Goal: Navigation & Orientation: Go to known website

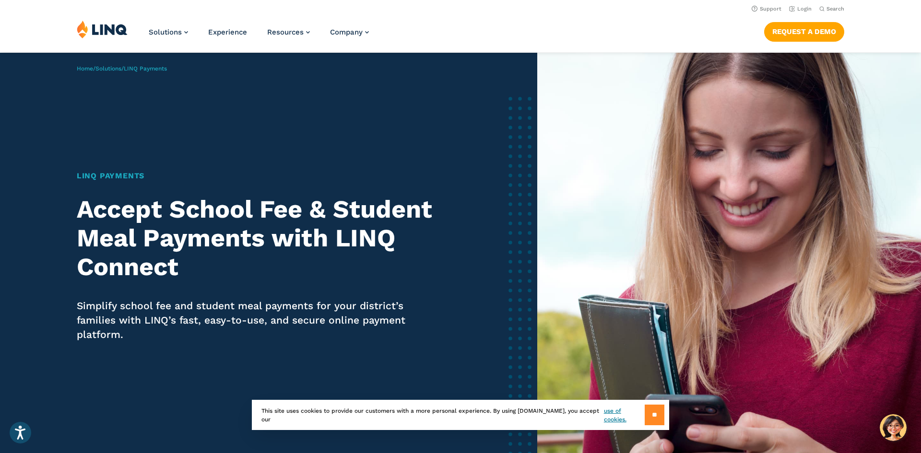
click at [653, 411] on input "**" at bounding box center [654, 415] width 20 height 21
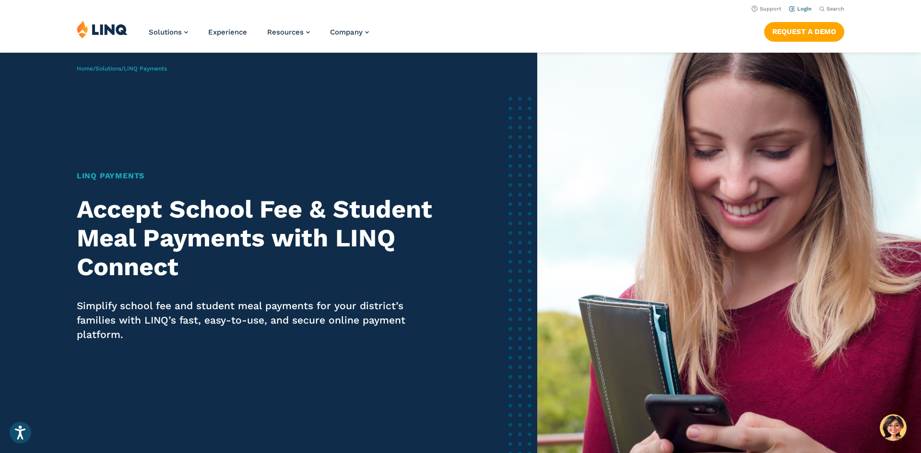
click at [802, 9] on link "Login" at bounding box center [800, 9] width 23 height 6
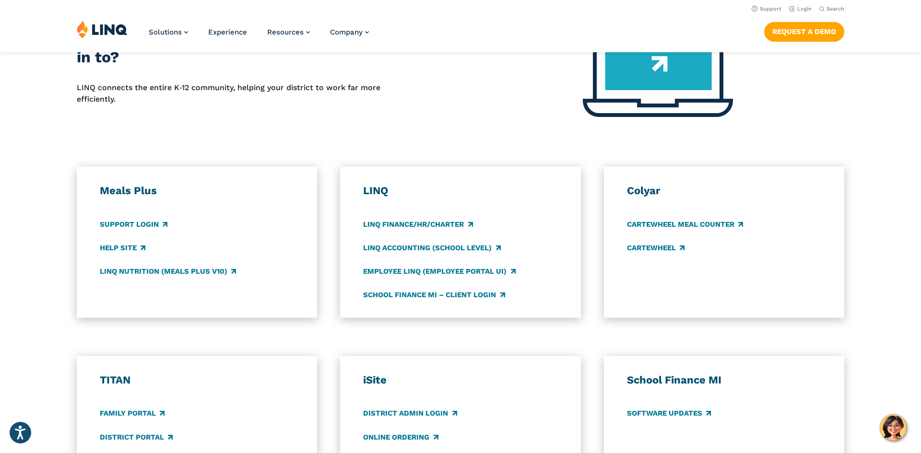
scroll to position [412, 0]
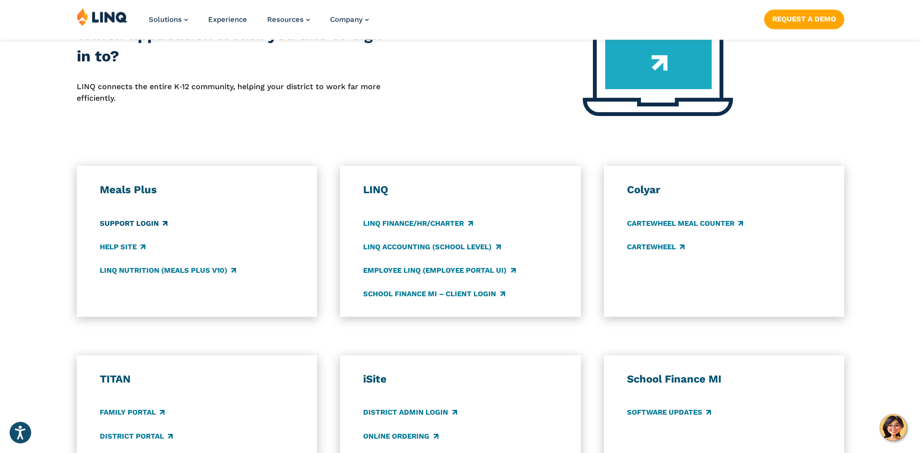
click at [134, 225] on link "Support Login" at bounding box center [134, 223] width 68 height 11
